Goal: Information Seeking & Learning: Learn about a topic

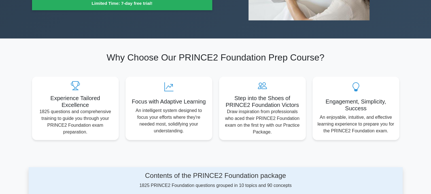
scroll to position [151, 0]
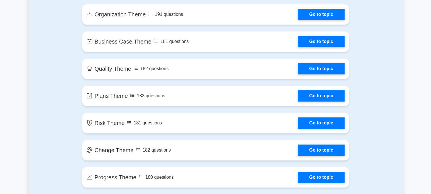
scroll to position [397, 0]
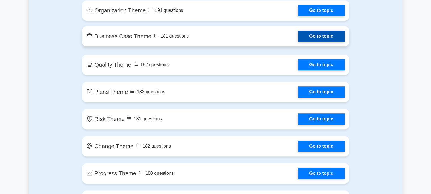
click at [298, 38] on link "Go to topic" at bounding box center [321, 36] width 46 height 11
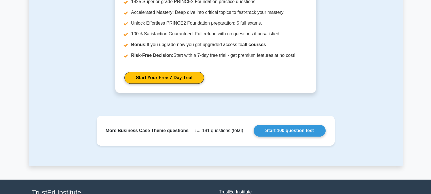
scroll to position [413, 0]
